Goal: Task Accomplishment & Management: Complete application form

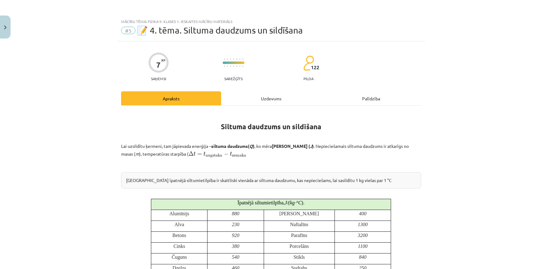
scroll to position [309, 0]
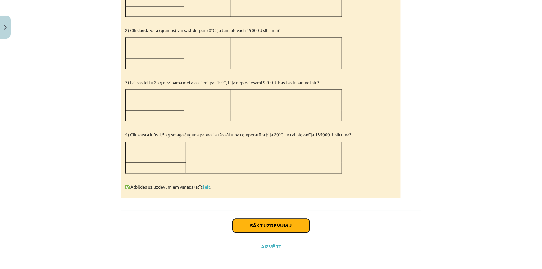
click at [274, 222] on button "Sākt uzdevumu" at bounding box center [271, 226] width 77 height 14
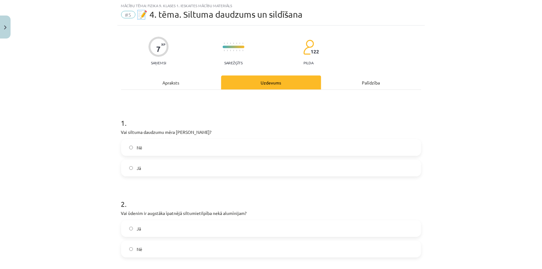
scroll to position [16, 0]
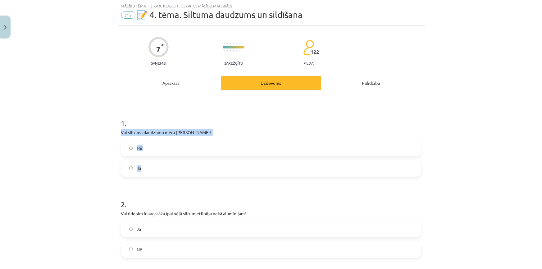
drag, startPoint x: 124, startPoint y: 152, endPoint x: 106, endPoint y: 134, distance: 25.3
click at [106, 134] on div "Mācību tēma: Fizika 9. klases 1. ieskaites mācību materiāls #5 📝 4. tēma. Siltu…" at bounding box center [271, 134] width 542 height 269
copy div "Vai siltuma daudzumu mēra [PERSON_NAME]? Nē Jā"
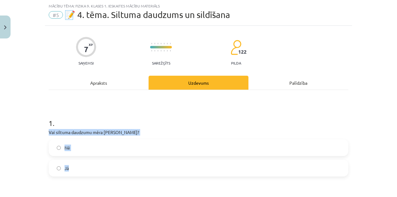
click at [79, 148] on label "Nē" at bounding box center [198, 148] width 299 height 16
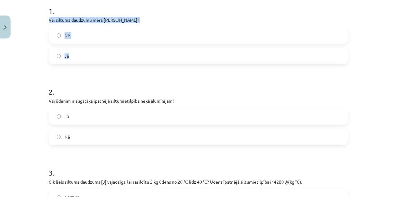
scroll to position [129, 0]
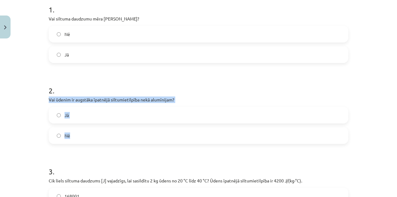
drag, startPoint x: 66, startPoint y: 102, endPoint x: 43, endPoint y: 98, distance: 23.4
click at [43, 98] on div "Mācību tēma: Fizika 9. klases 1. ieskaites mācību materiāls #5 📝 4. tēma. Siltu…" at bounding box center [198, 98] width 397 height 197
copy div "Vai ūdenim ir augstāka īpatnējā siltumietilpība nekā alumīnijam? Jā Nē"
click at [70, 121] on label "Jā" at bounding box center [198, 115] width 299 height 16
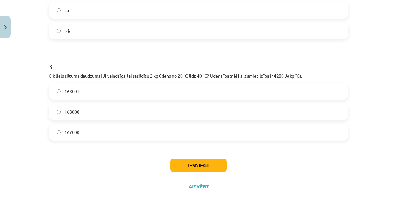
scroll to position [249, 0]
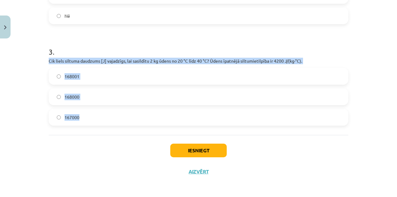
drag, startPoint x: 111, startPoint y: 117, endPoint x: 46, endPoint y: 60, distance: 86.5
copy div "Cik liels siltuma daudzums [J] vajadzīgs, lai sasildītu 2 kg ūdens no 20 °C līd…"
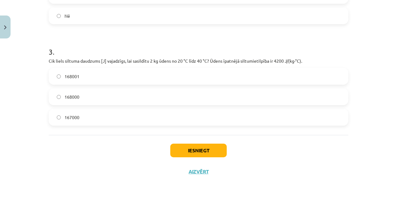
click at [94, 166] on div "Iesniegt Aizvērt" at bounding box center [199, 156] width 300 height 43
click at [74, 94] on span "168000" at bounding box center [72, 97] width 15 height 7
click at [184, 154] on button "Iesniegt" at bounding box center [198, 151] width 57 height 14
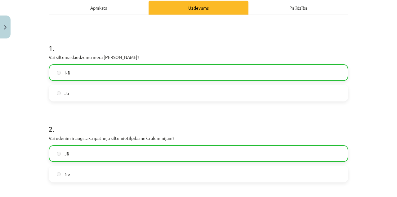
scroll to position [0, 0]
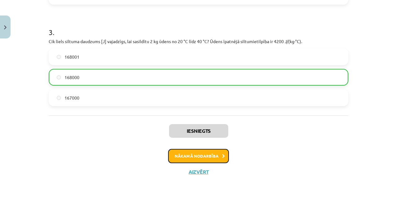
click at [195, 155] on button "Nākamā nodarbība" at bounding box center [198, 156] width 61 height 14
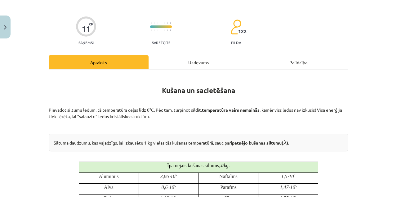
scroll to position [16, 0]
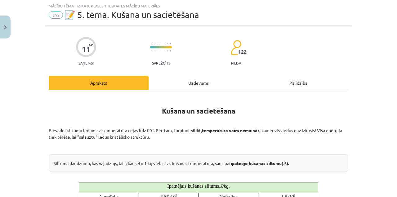
click at [387, 94] on div "Mācību tēma: Fizika 9. klases 1. ieskaites mācību materiāls #6 📝 5. tēma. Kušan…" at bounding box center [198, 98] width 397 height 197
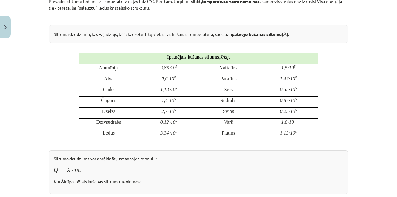
scroll to position [41, 0]
